Goal: Use online tool/utility: Utilize a website feature to perform a specific function

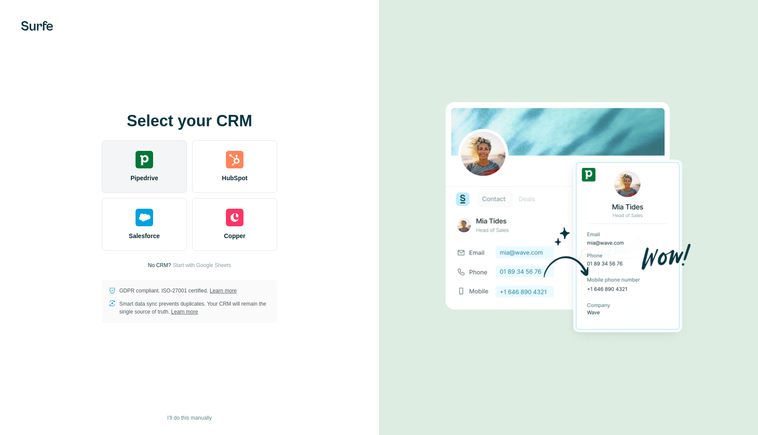
click at [165, 159] on div "Pipedrive" at bounding box center [144, 166] width 85 height 53
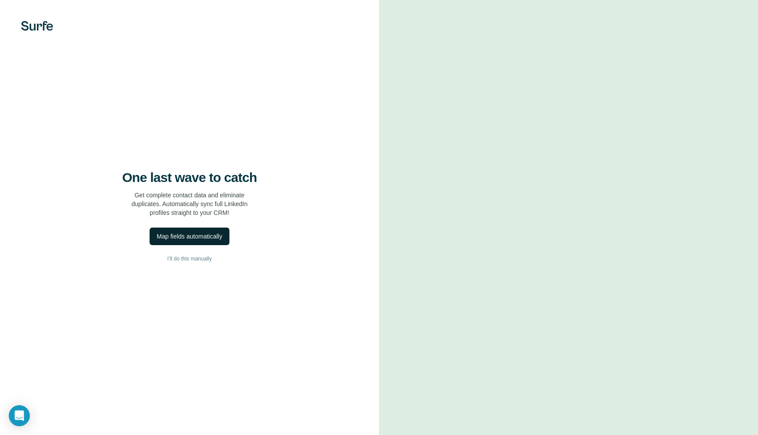
click at [185, 234] on div "Map fields automatically" at bounding box center [189, 236] width 65 height 9
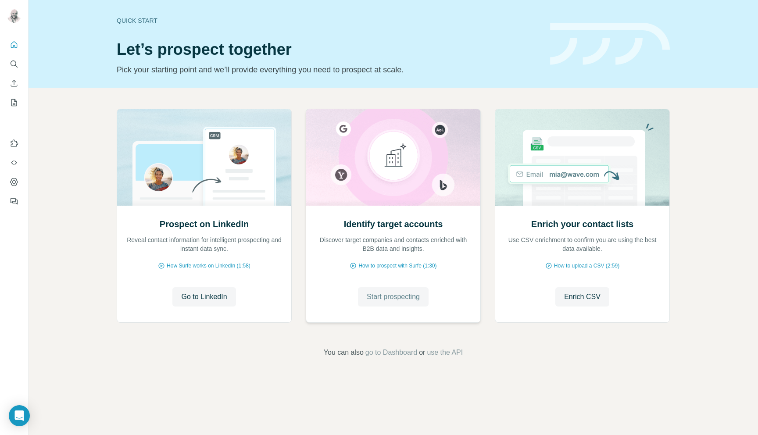
click at [381, 300] on span "Start prospecting" at bounding box center [393, 297] width 53 height 11
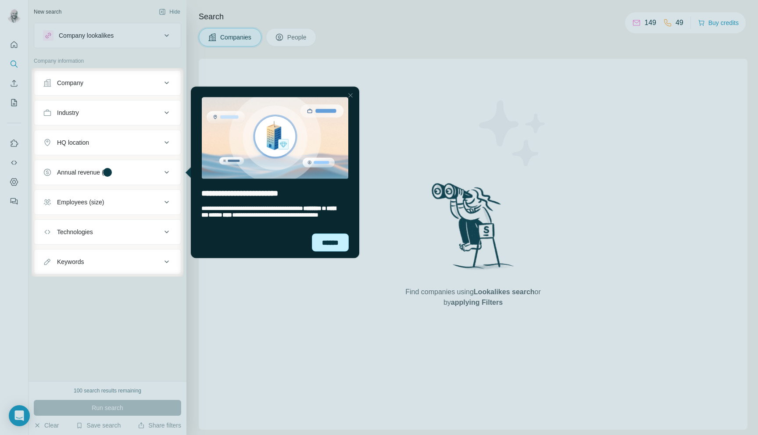
click at [331, 241] on div "******" at bounding box center [330, 242] width 37 height 18
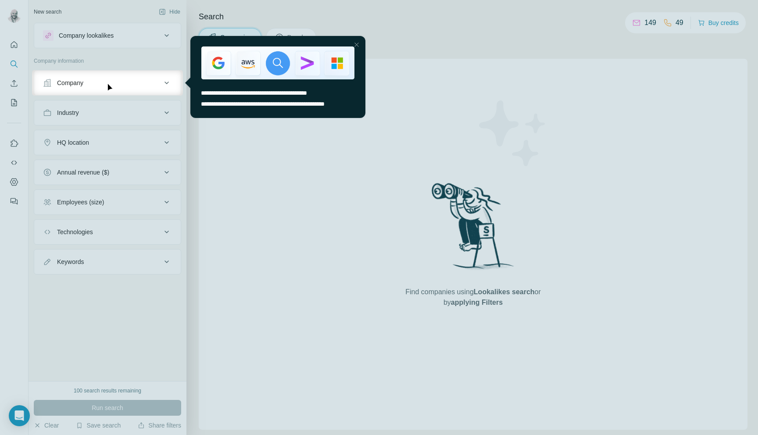
click at [133, 84] on div "Company" at bounding box center [102, 83] width 118 height 9
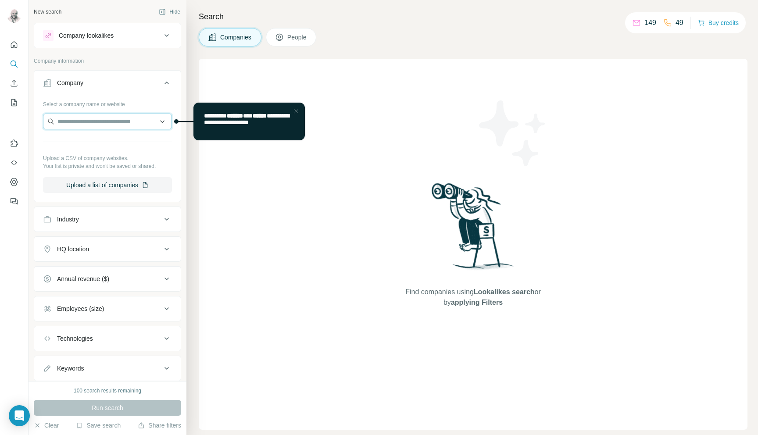
click at [121, 120] on input "text" at bounding box center [107, 122] width 129 height 16
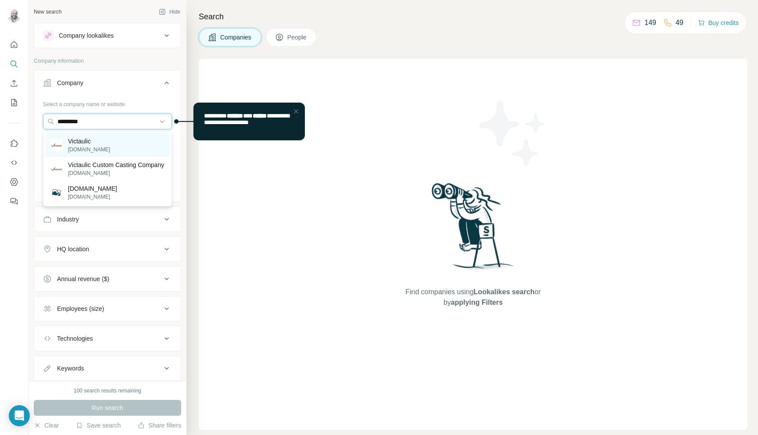
type input "*********"
click at [127, 144] on div "Victaulic [DOMAIN_NAME]" at bounding box center [107, 145] width 125 height 24
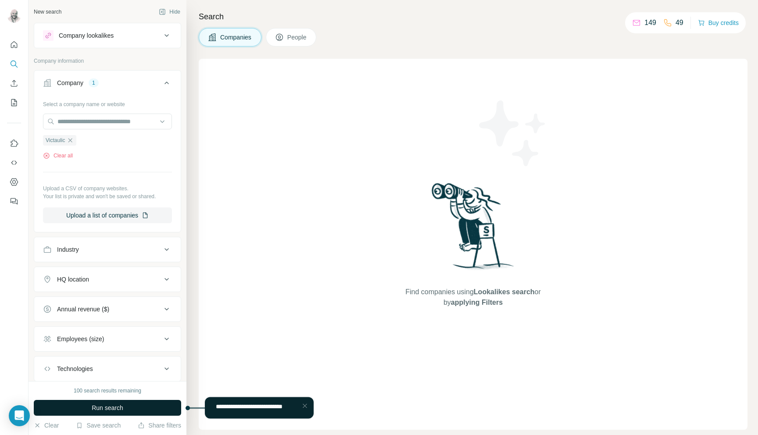
click at [115, 407] on span "Run search" at bounding box center [108, 408] width 32 height 9
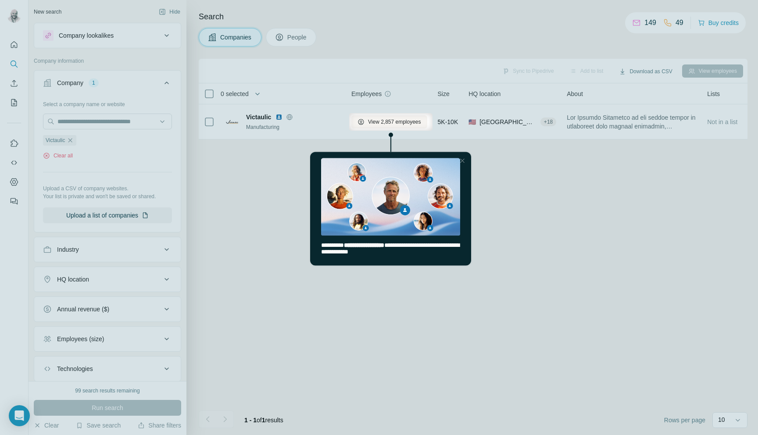
click at [563, 190] on div at bounding box center [379, 283] width 758 height 305
click at [463, 161] on div at bounding box center [462, 160] width 11 height 11
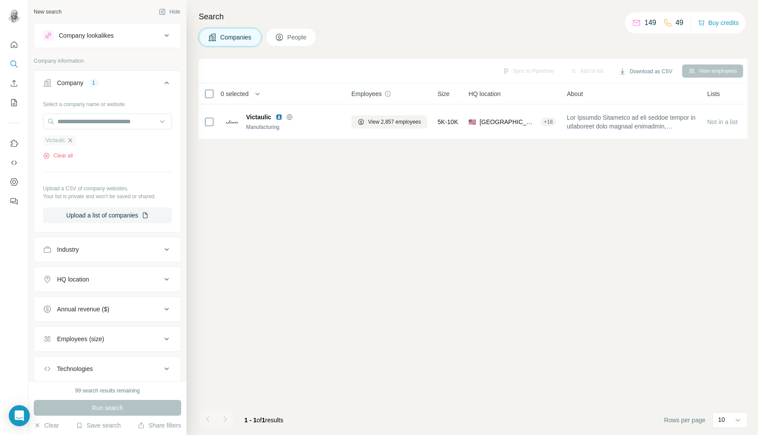
click at [71, 140] on icon "button" at bounding box center [70, 140] width 7 height 7
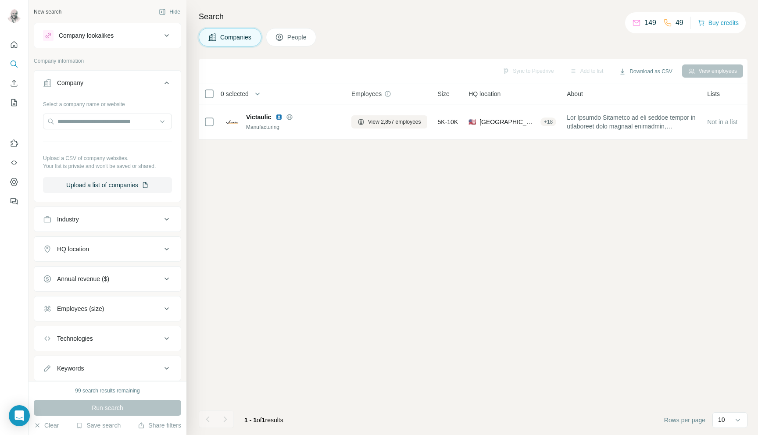
click at [87, 223] on div "Industry" at bounding box center [102, 219] width 118 height 9
click at [93, 239] on input at bounding box center [103, 242] width 108 height 10
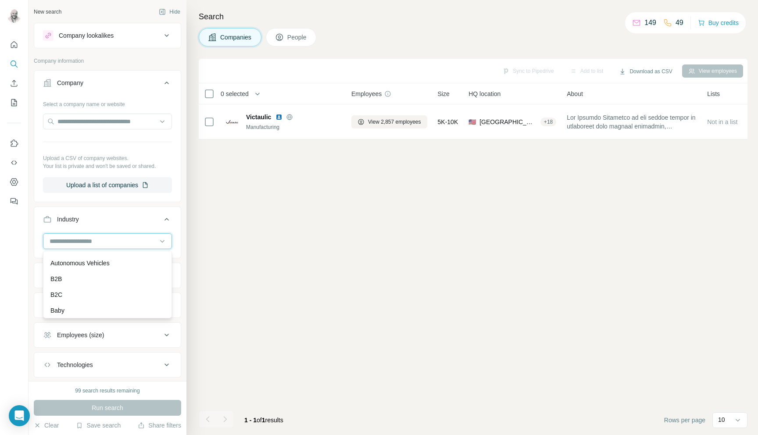
scroll to position [621, 0]
click at [88, 272] on div "B2B" at bounding box center [107, 272] width 114 height 9
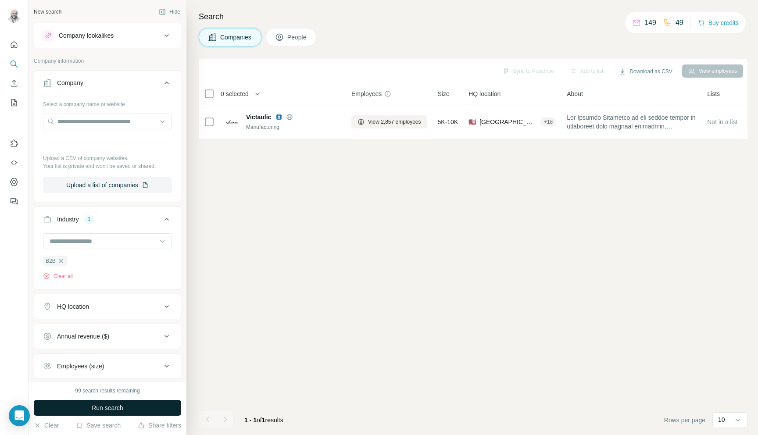
click at [93, 406] on span "Run search" at bounding box center [108, 408] width 32 height 9
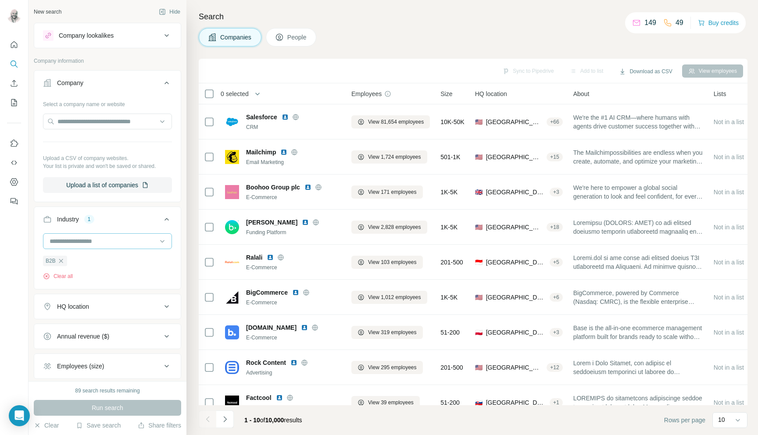
click at [92, 238] on input at bounding box center [103, 242] width 108 height 10
click at [108, 287] on div "Industrial" at bounding box center [107, 286] width 114 height 9
click at [106, 240] on input at bounding box center [103, 241] width 108 height 10
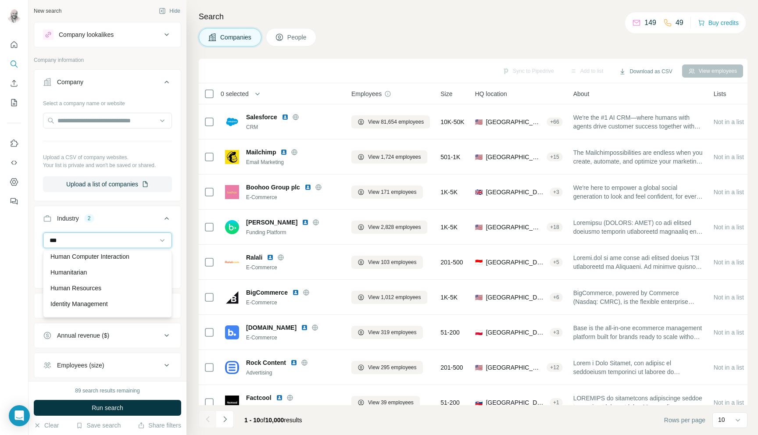
scroll to position [162, 0]
type input "*"
click at [101, 294] on div "AgTech" at bounding box center [107, 289] width 125 height 16
click at [94, 239] on input at bounding box center [103, 241] width 108 height 10
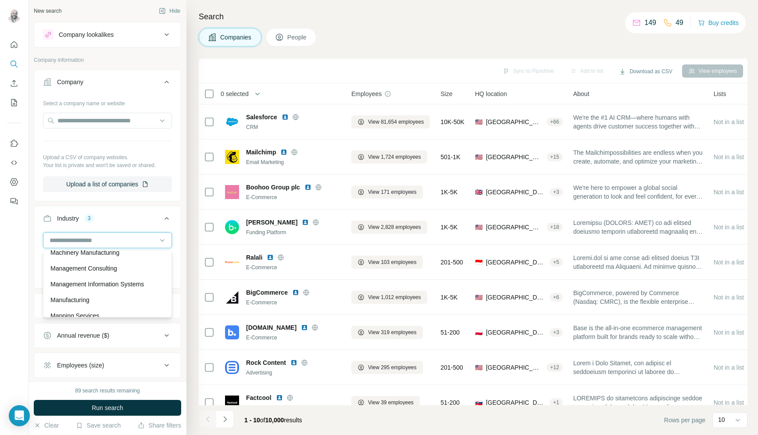
scroll to position [5515, 0]
click at [84, 296] on p "Manufacturing" at bounding box center [69, 299] width 39 height 9
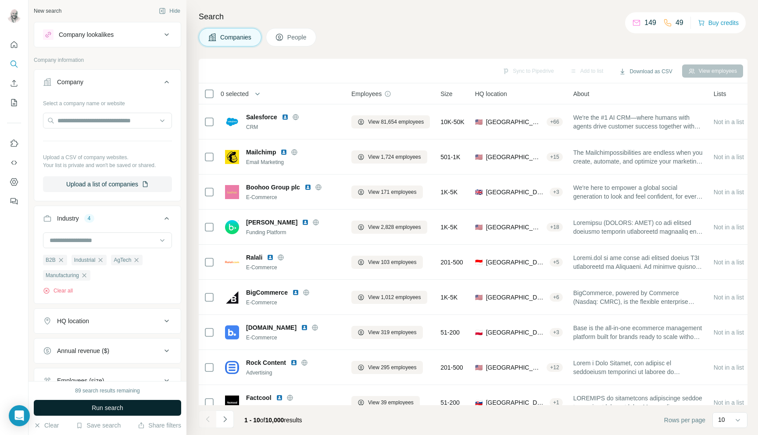
click at [88, 405] on button "Run search" at bounding box center [107, 408] width 147 height 16
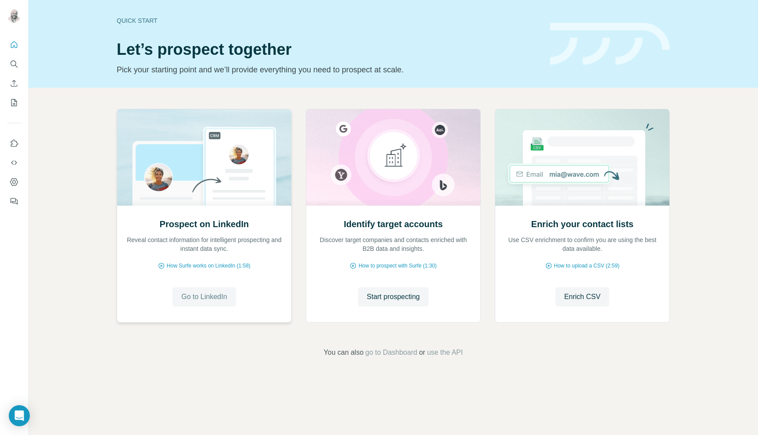
click at [183, 295] on span "Go to LinkedIn" at bounding box center [204, 297] width 46 height 11
